Goal: Task Accomplishment & Management: Use online tool/utility

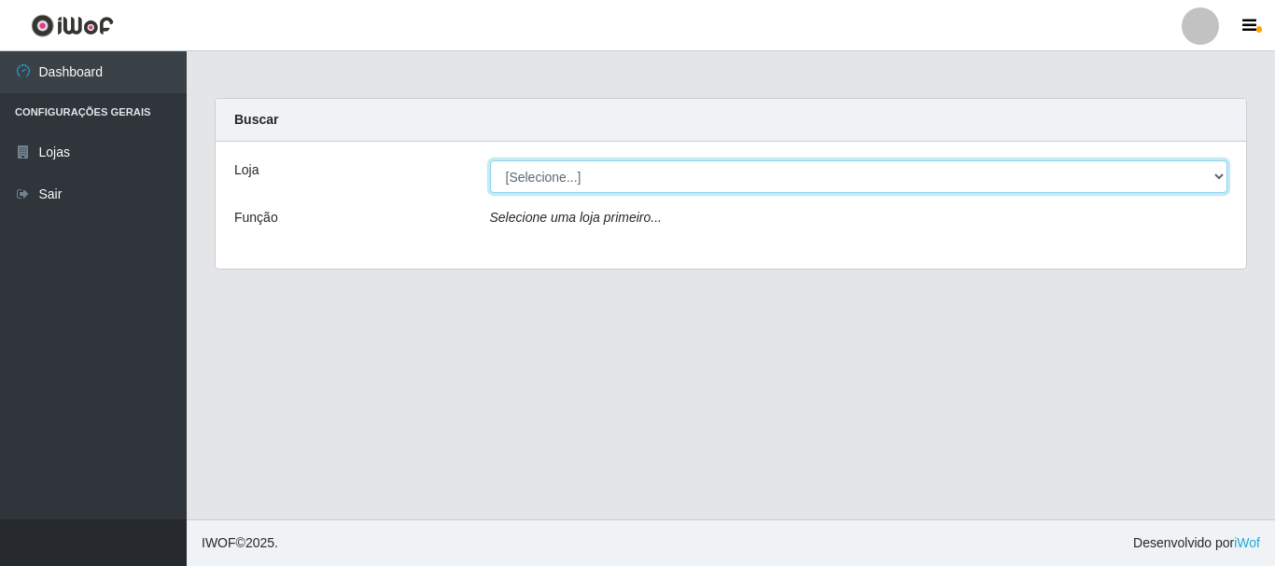
click at [553, 180] on select "[Selecione...] Nordestão - Alecrim" at bounding box center [859, 177] width 738 height 33
click at [553, 179] on select "[Selecione...] Nordestão - Alecrim" at bounding box center [859, 177] width 738 height 33
select select "453"
click at [490, 161] on select "[Selecione...] Nordestão - Alecrim" at bounding box center [859, 177] width 738 height 33
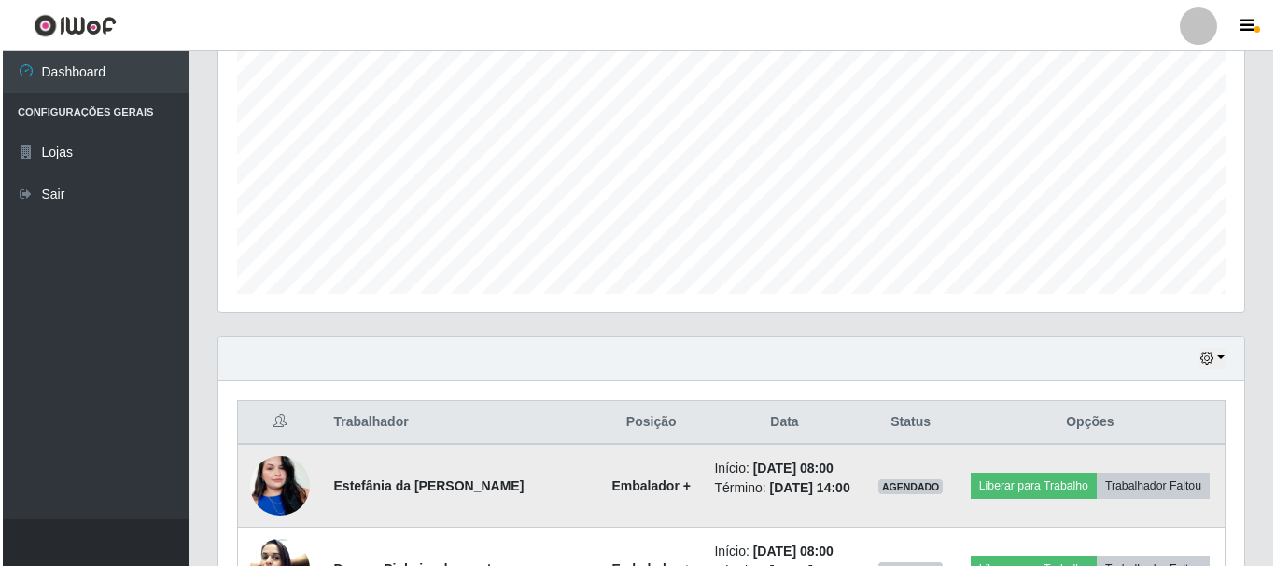
scroll to position [932826, 932188]
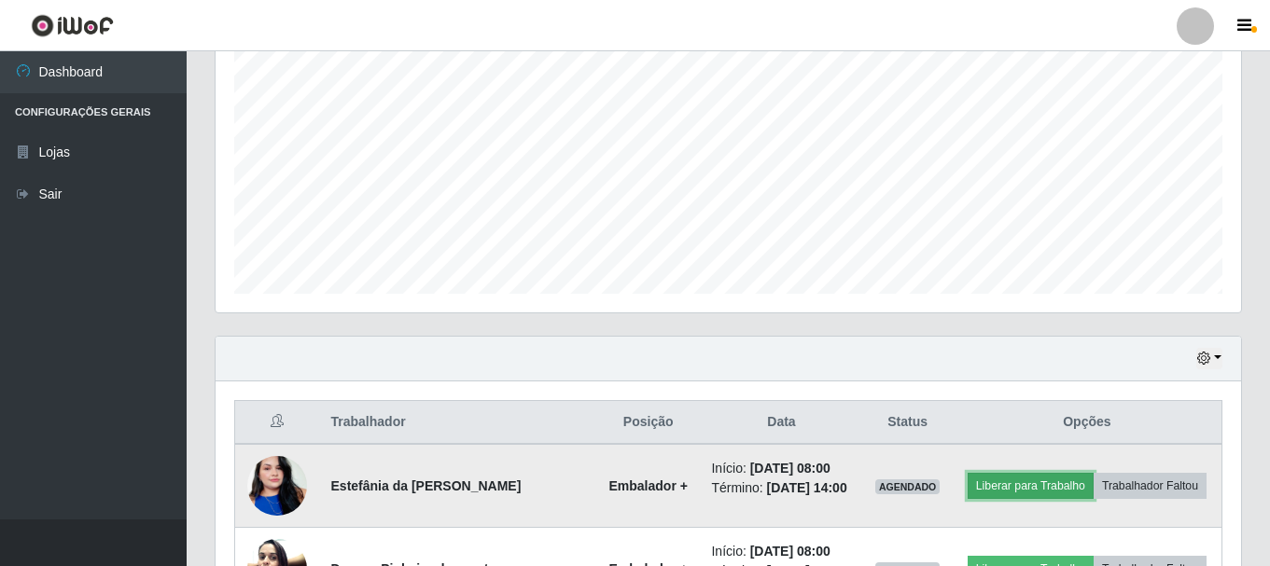
click at [1029, 488] on button "Liberar para Trabalho" at bounding box center [1031, 486] width 126 height 26
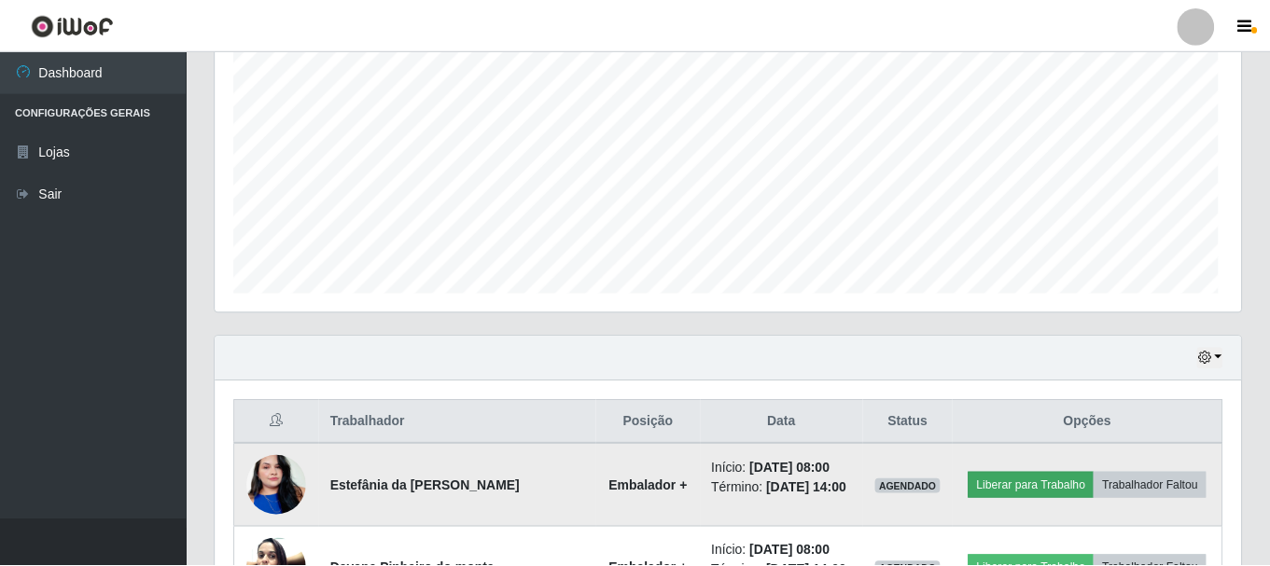
scroll to position [387, 1016]
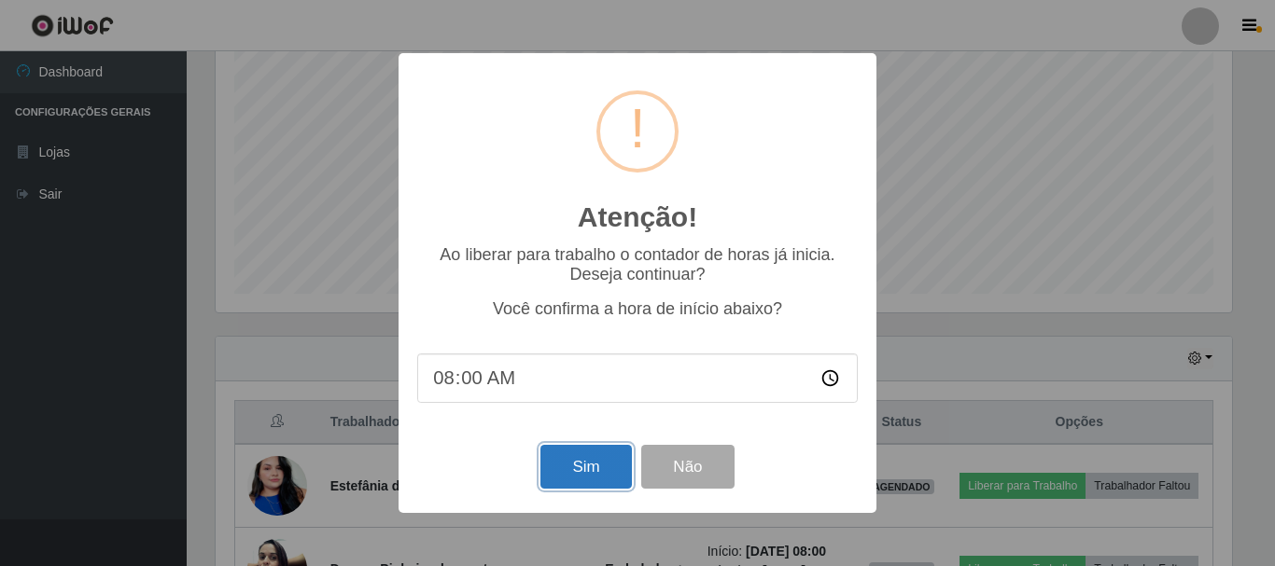
click at [595, 463] on button "Sim" at bounding box center [585, 467] width 91 height 44
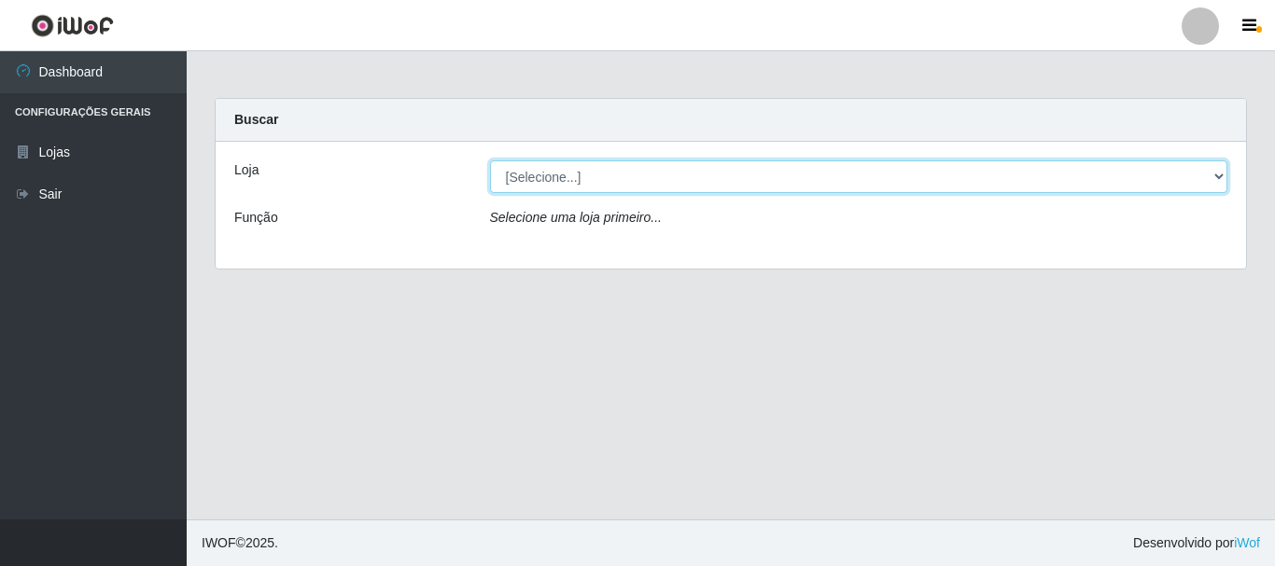
click at [535, 170] on select "[Selecione...] Nordestão - Alecrim" at bounding box center [859, 177] width 738 height 33
select select "453"
click at [490, 161] on select "[Selecione...] Nordestão - Alecrim" at bounding box center [859, 177] width 738 height 33
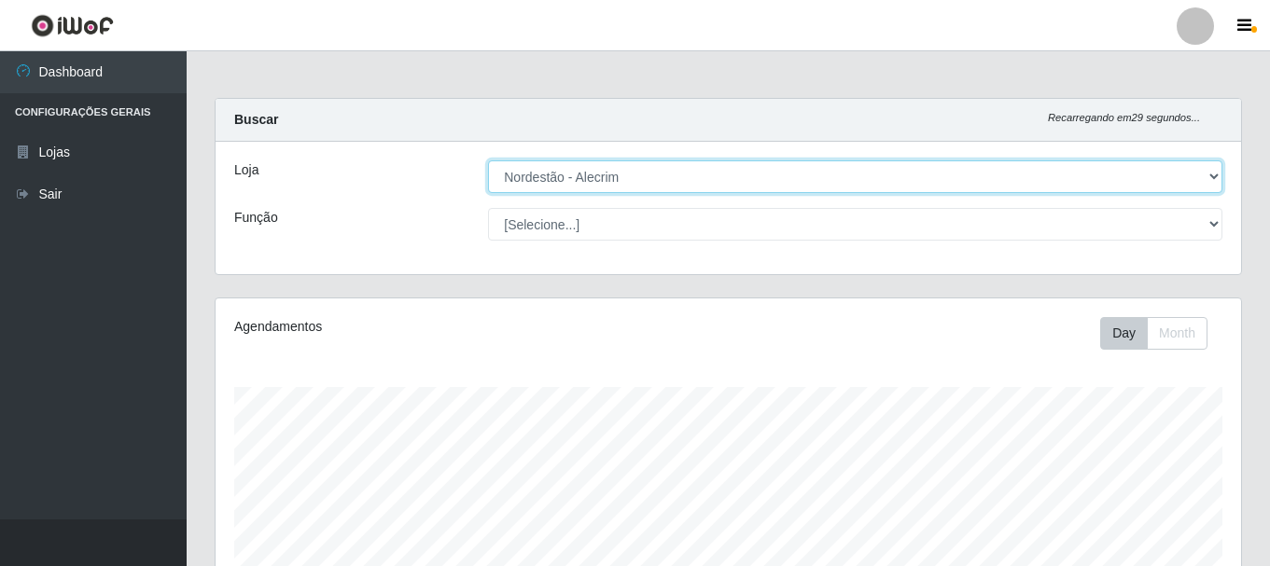
scroll to position [387, 1026]
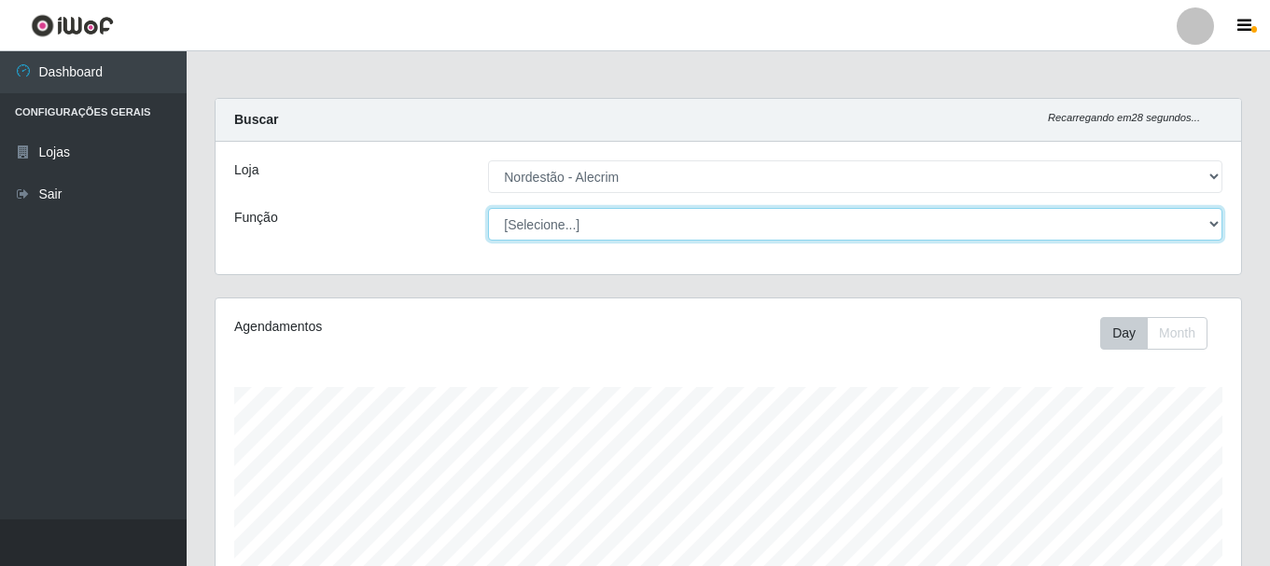
click at [542, 224] on select "[Selecione...] Balconista + Balconista de Padaria Balconista de Padaria ++ Emba…" at bounding box center [855, 224] width 734 height 33
click at [488, 208] on select "[Selecione...] Balconista + Balconista de Padaria Balconista de Padaria ++ Emba…" at bounding box center [855, 224] width 734 height 33
click at [539, 229] on select "[Selecione...] Balconista + Balconista de Padaria Balconista de Padaria ++ Emba…" at bounding box center [855, 224] width 734 height 33
click at [488, 208] on select "[Selecione...] Balconista + Balconista de Padaria Balconista de Padaria ++ Emba…" at bounding box center [855, 224] width 734 height 33
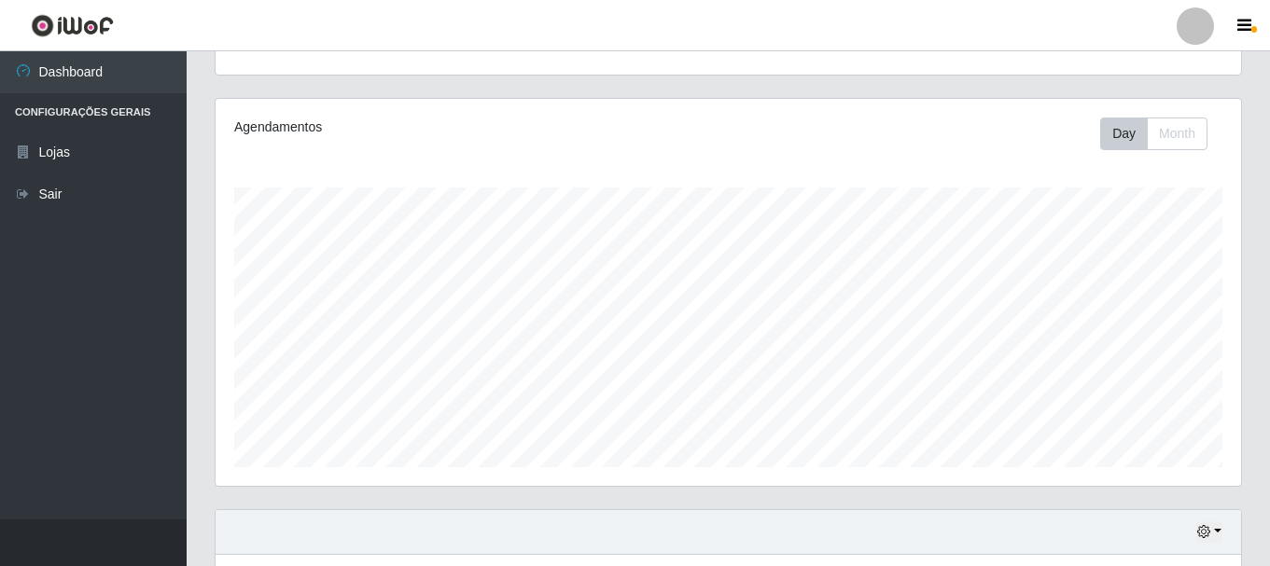
scroll to position [0, 0]
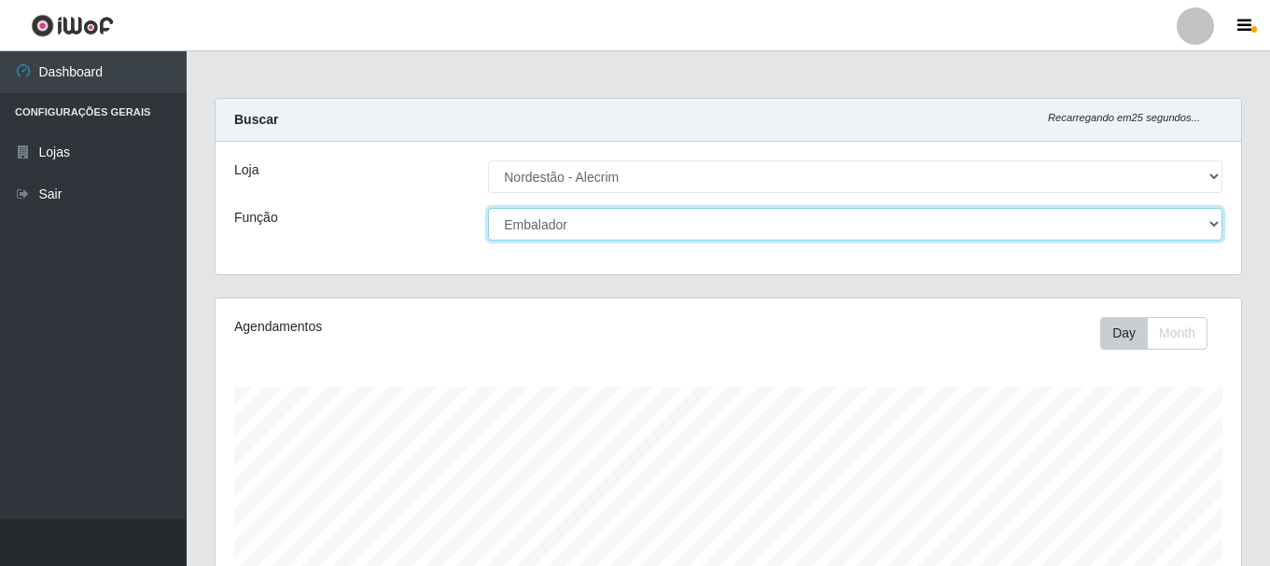
click at [572, 231] on select "[Selecione...] Balconista + Balconista de Padaria Balconista de Padaria ++ Emba…" at bounding box center [855, 224] width 734 height 33
select select "70"
click at [488, 208] on select "[Selecione...] Balconista + Balconista de Padaria Balconista de Padaria ++ Emba…" at bounding box center [855, 224] width 734 height 33
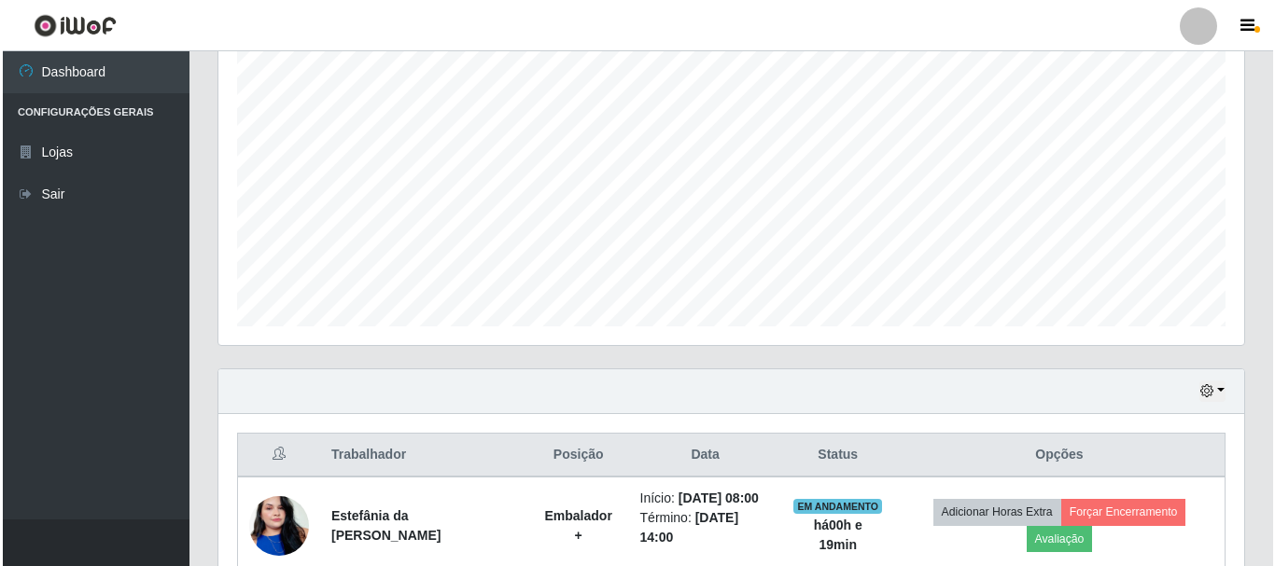
scroll to position [527, 0]
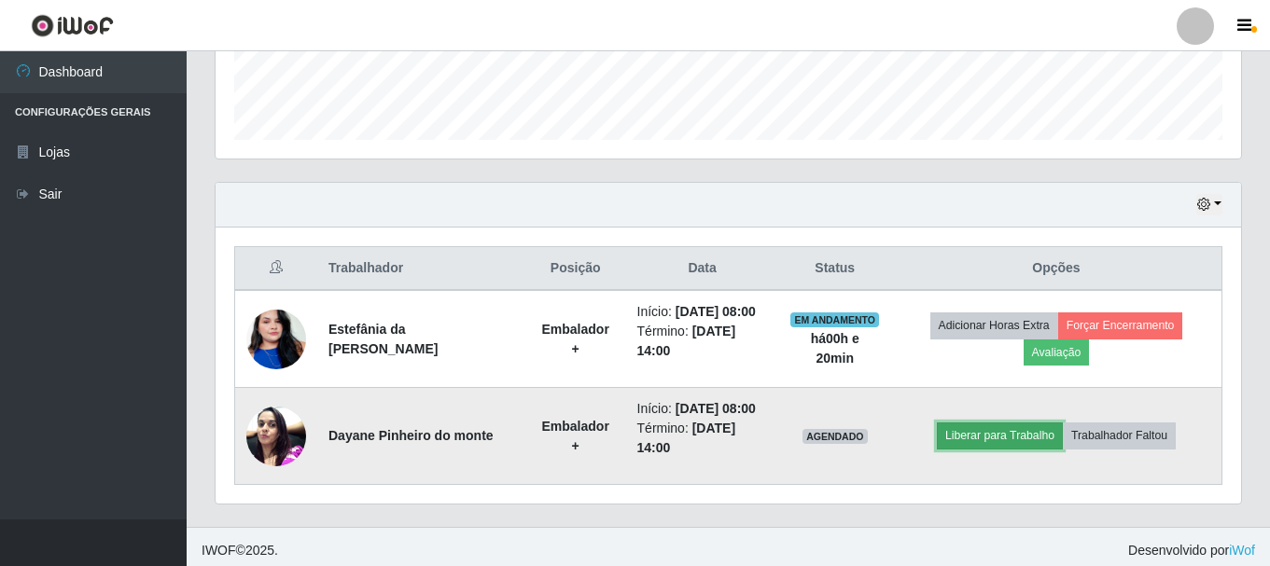
click at [1035, 440] on button "Liberar para Trabalho" at bounding box center [1000, 436] width 126 height 26
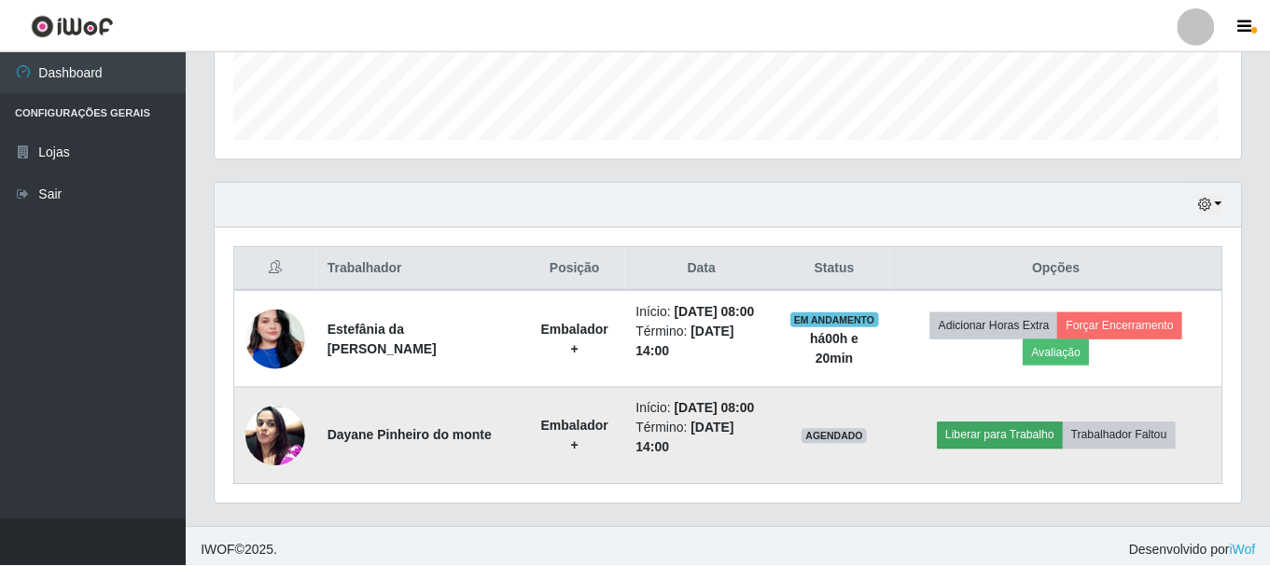
scroll to position [387, 1016]
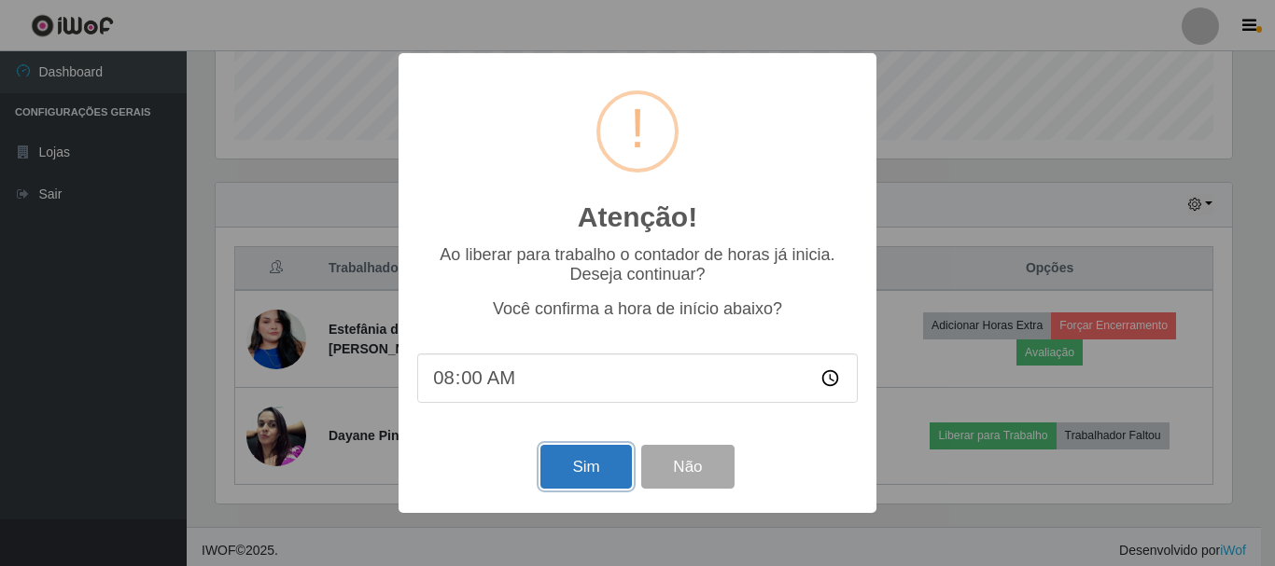
click at [573, 472] on button "Sim" at bounding box center [585, 467] width 91 height 44
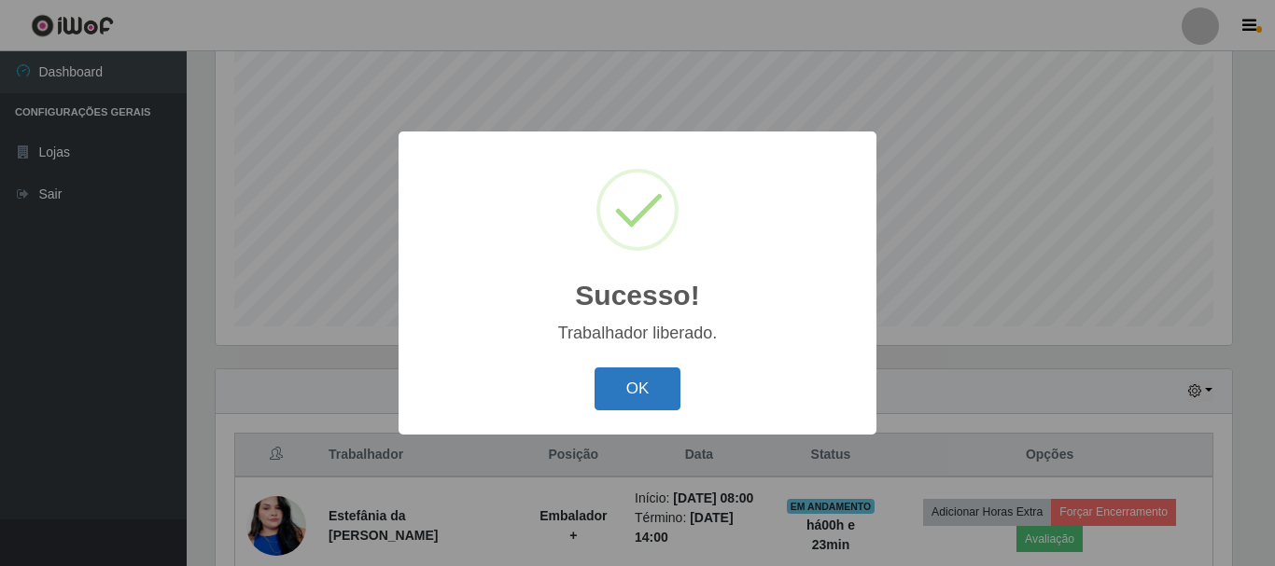
click at [661, 399] on button "OK" at bounding box center [637, 390] width 87 height 44
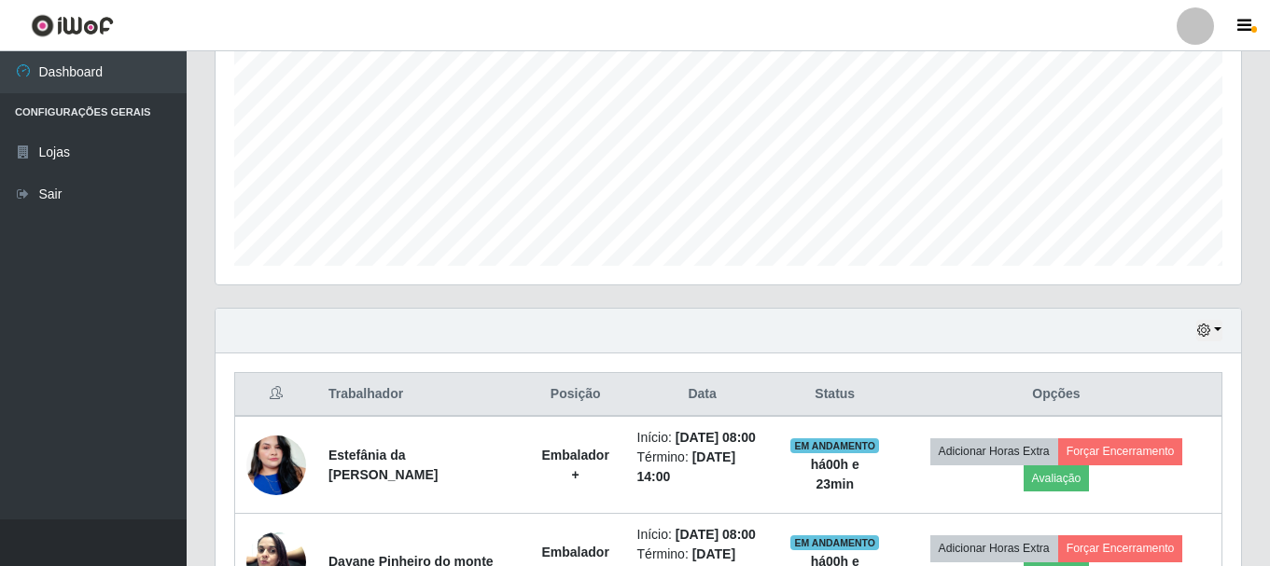
scroll to position [434, 0]
